Goal: Information Seeking & Learning: Learn about a topic

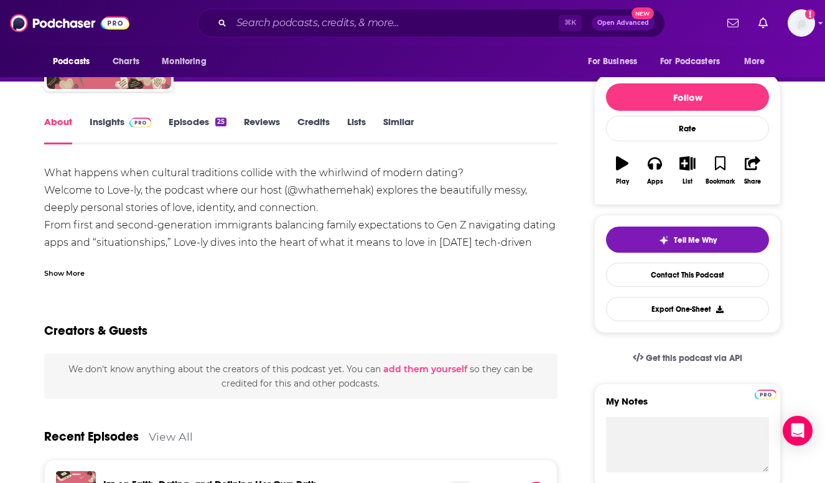
scroll to position [1, 0]
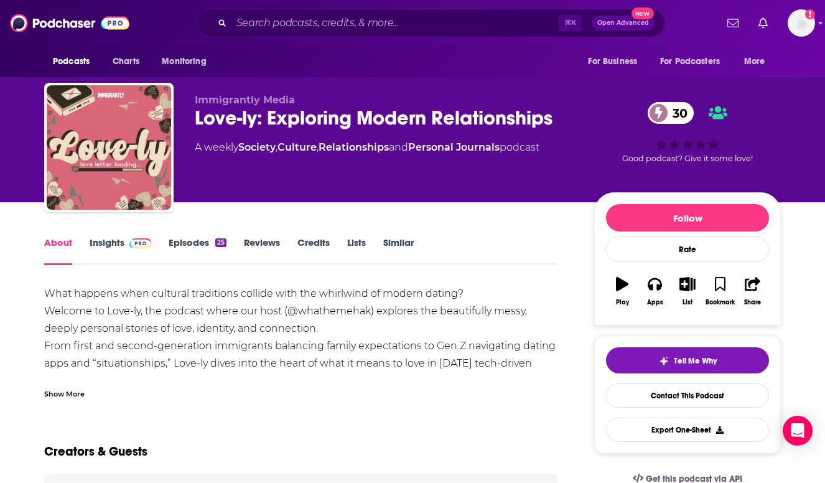
click at [112, 250] on link "Insights" at bounding box center [121, 250] width 62 height 29
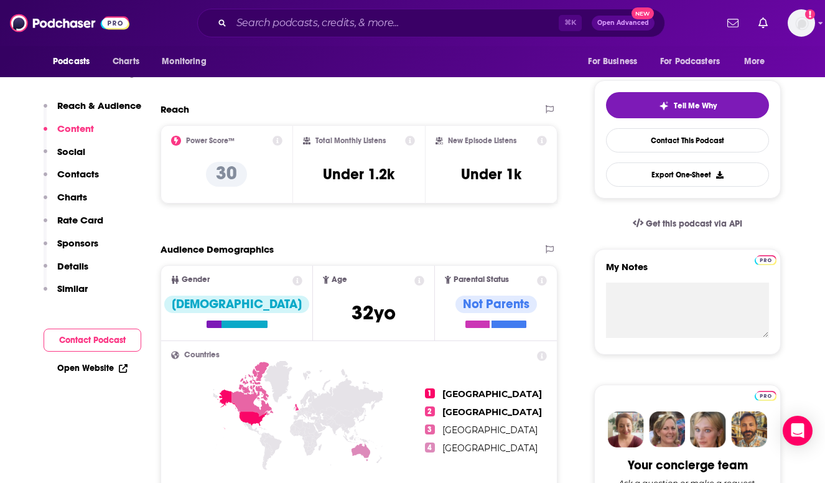
scroll to position [69, 0]
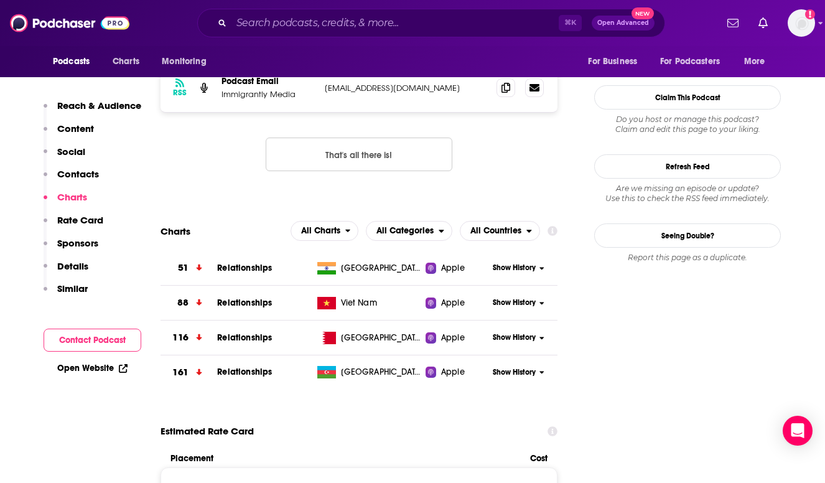
scroll to position [1013, 0]
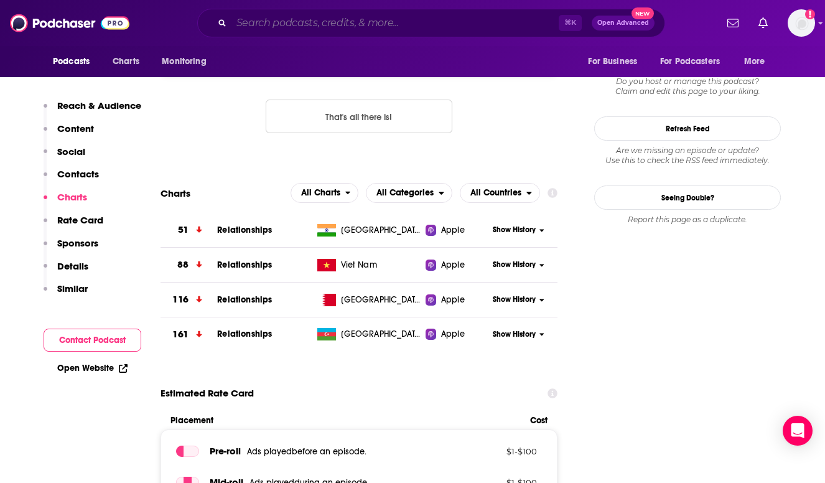
click at [259, 21] on input "Search podcasts, credits, & more..." at bounding box center [394, 23] width 327 height 20
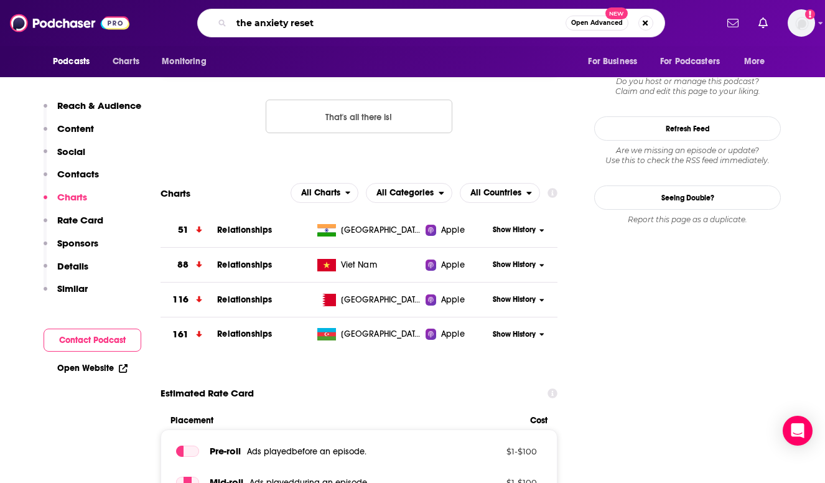
type input "the anxiety reset"
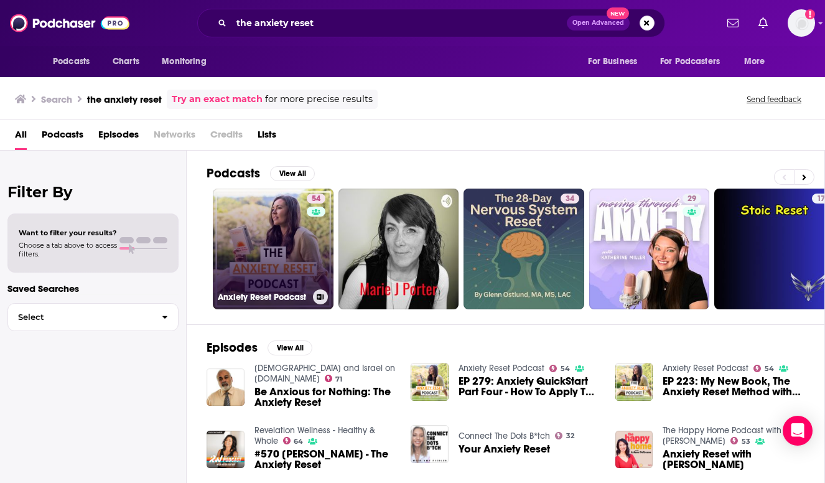
click at [250, 258] on link "54 Anxiety Reset Podcast" at bounding box center [273, 249] width 121 height 121
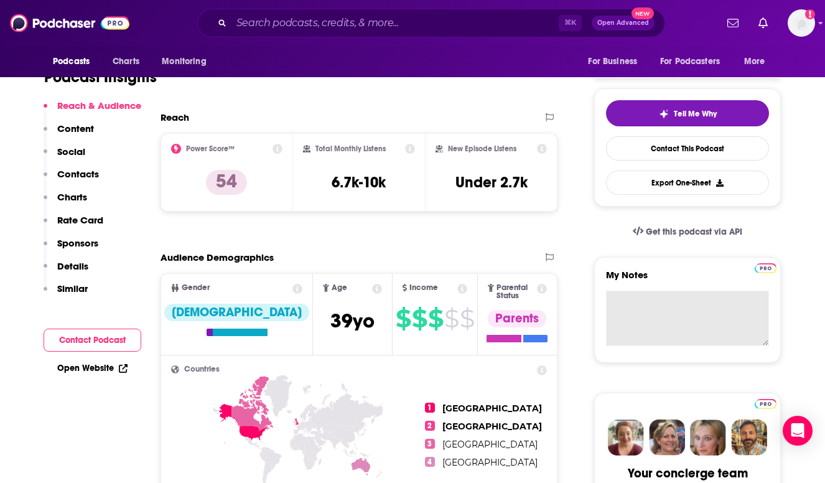
scroll to position [248, 0]
